Goal: Task Accomplishment & Management: Manage account settings

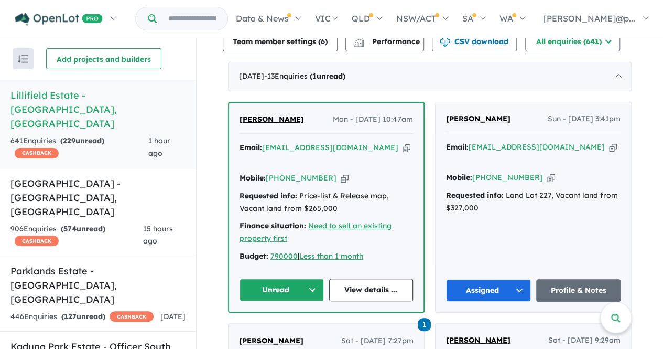
scroll to position [405, 0]
click at [338, 166] on div "Email: [EMAIL_ADDRESS][DOMAIN_NAME] Copied! Mobile: [PHONE_NUMBER] Copied! Requ…" at bounding box center [327, 204] width 174 height 126
click at [341, 172] on icon "button" at bounding box center [345, 177] width 8 height 11
click at [403, 142] on icon "button" at bounding box center [407, 147] width 8 height 11
drag, startPoint x: 296, startPoint y: 117, endPoint x: 238, endPoint y: 116, distance: 57.7
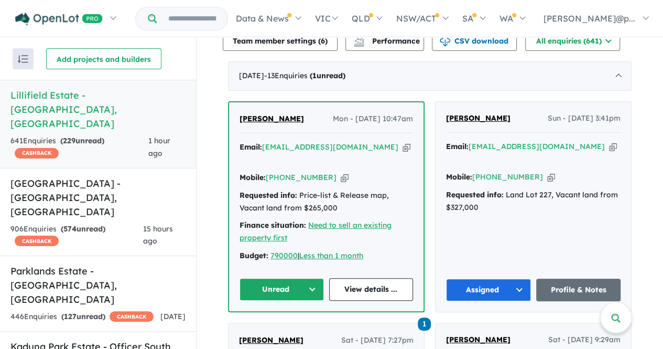
click at [240, 116] on div "[PERSON_NAME] - [DATE] 10:47am" at bounding box center [327, 123] width 174 height 21
copy span "[PERSON_NAME]"
click at [365, 278] on link "View details ..." at bounding box center [371, 289] width 84 height 23
click at [282, 278] on button "Unread" at bounding box center [282, 289] width 84 height 23
click at [280, 326] on button "Assigned" at bounding box center [285, 338] width 91 height 24
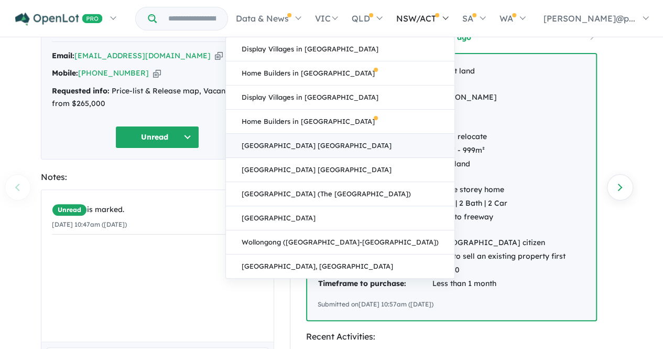
scroll to position [65, 0]
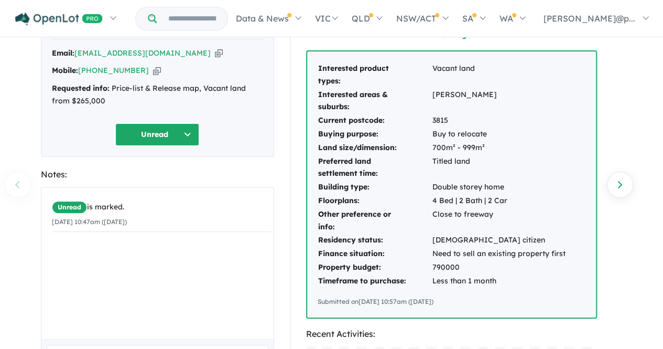
drag, startPoint x: 481, startPoint y: 307, endPoint x: 303, endPoint y: 68, distance: 298.3
click at [303, 68] on div "Buyer Profile: 1 hour ago Interested product types: Vacant land Interested area…" at bounding box center [456, 347] width 333 height 680
copy div "Interested product types: Vacant land Interested areas & suburbs: Drouin Warrag…"
